Goal: Information Seeking & Learning: Learn about a topic

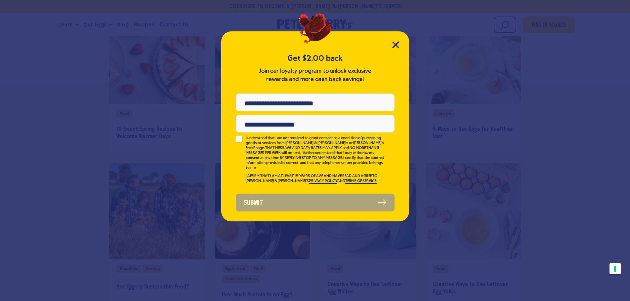
click at [267, 125] on input "Email Address" at bounding box center [315, 124] width 159 height 18
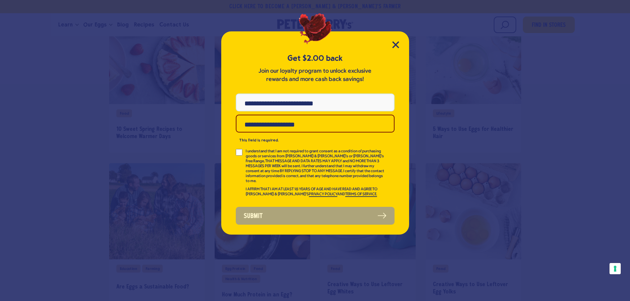
click at [395, 49] on div "Get $2.00 back Join our loyalty program to unlock exclusive rewards and more ca…" at bounding box center [315, 132] width 188 height 203
click at [392, 48] on div "Get $2.00 back Join our loyalty program to unlock exclusive rewards and more ca…" at bounding box center [315, 132] width 188 height 203
click at [393, 45] on icon "Close Modal" at bounding box center [395, 44] width 7 height 7
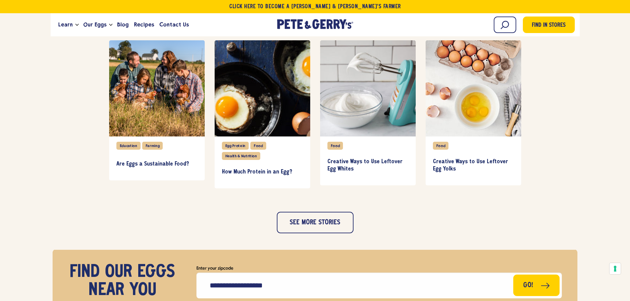
scroll to position [662, 0]
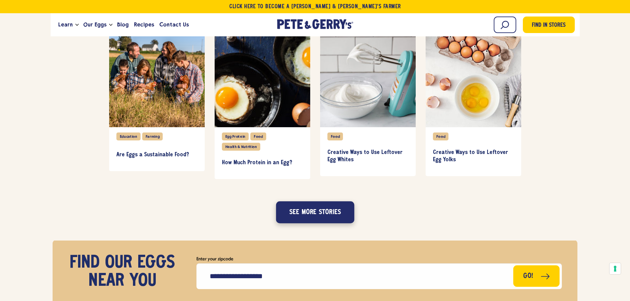
click at [329, 211] on button "See more stories" at bounding box center [315, 212] width 78 height 22
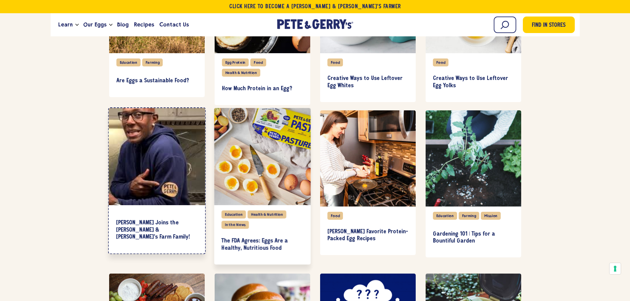
scroll to position [695, 0]
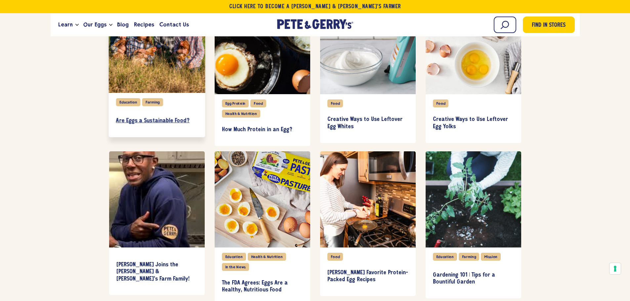
click at [136, 122] on h3 "Are Eggs a Sustainable Food?" at bounding box center [157, 120] width 82 height 7
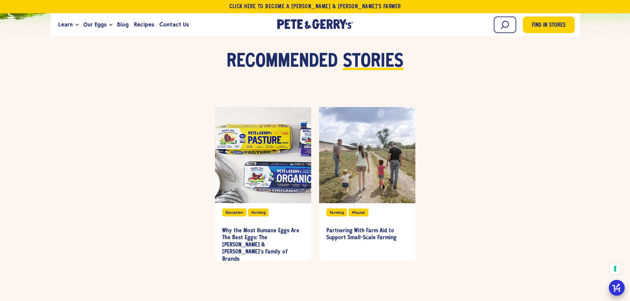
scroll to position [1621, 0]
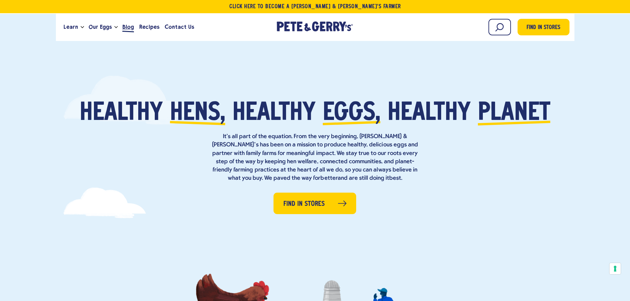
click at [130, 26] on span "Blog" at bounding box center [128, 27] width 12 height 8
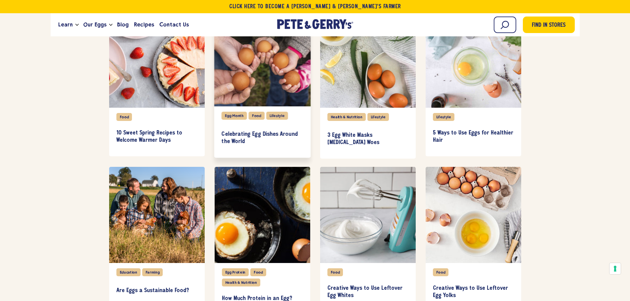
scroll to position [496, 0]
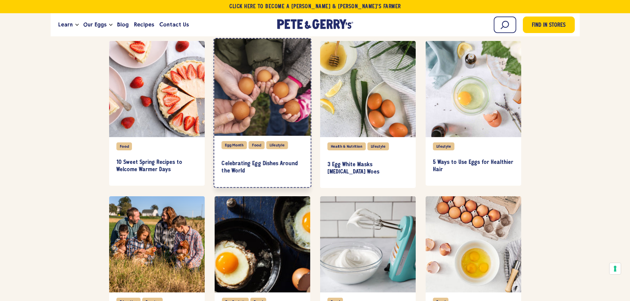
click at [250, 123] on div "item" at bounding box center [262, 87] width 97 height 97
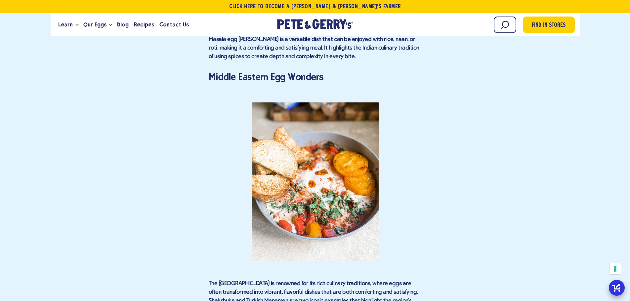
scroll to position [1885, 0]
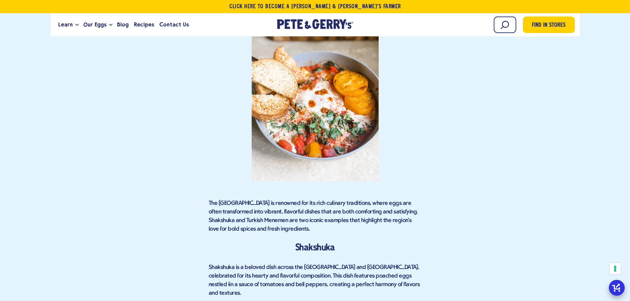
click at [418, 202] on p "The Middle East is renowned for its rich culinary traditions, where eggs are of…" at bounding box center [315, 216] width 213 height 34
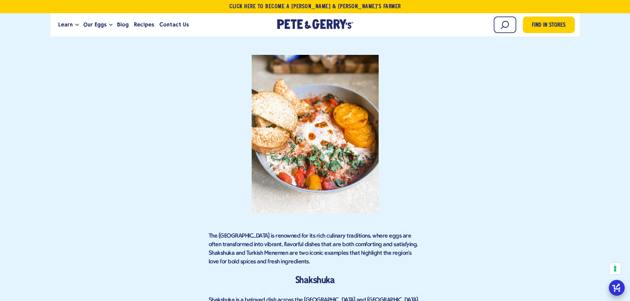
scroll to position [1852, 0]
